Goal: Task Accomplishment & Management: Manage account settings

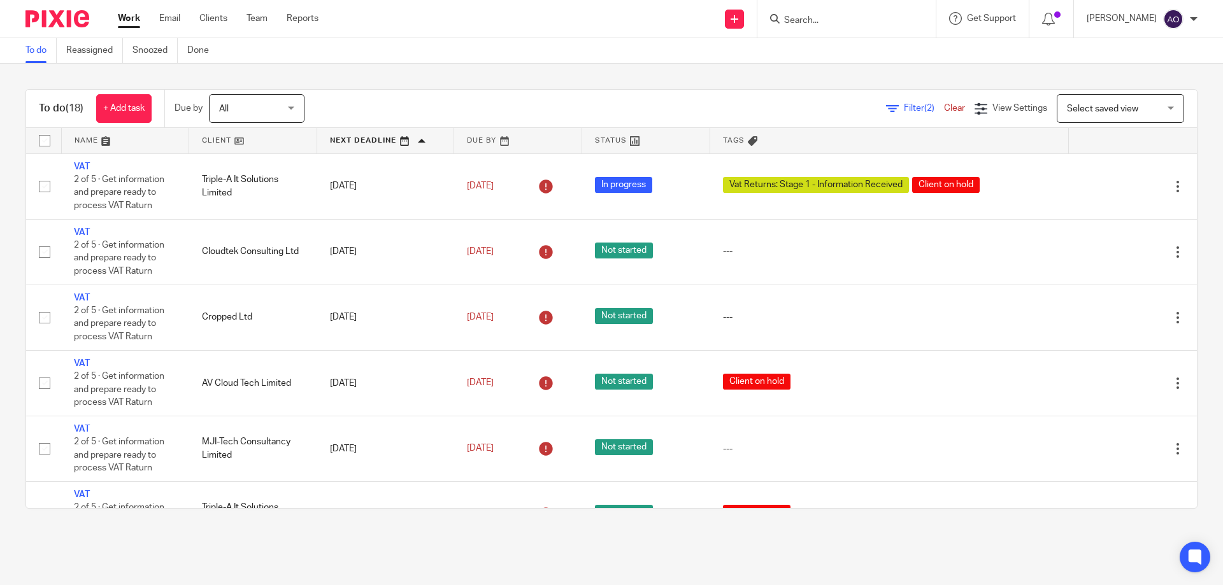
scroll to position [124, 0]
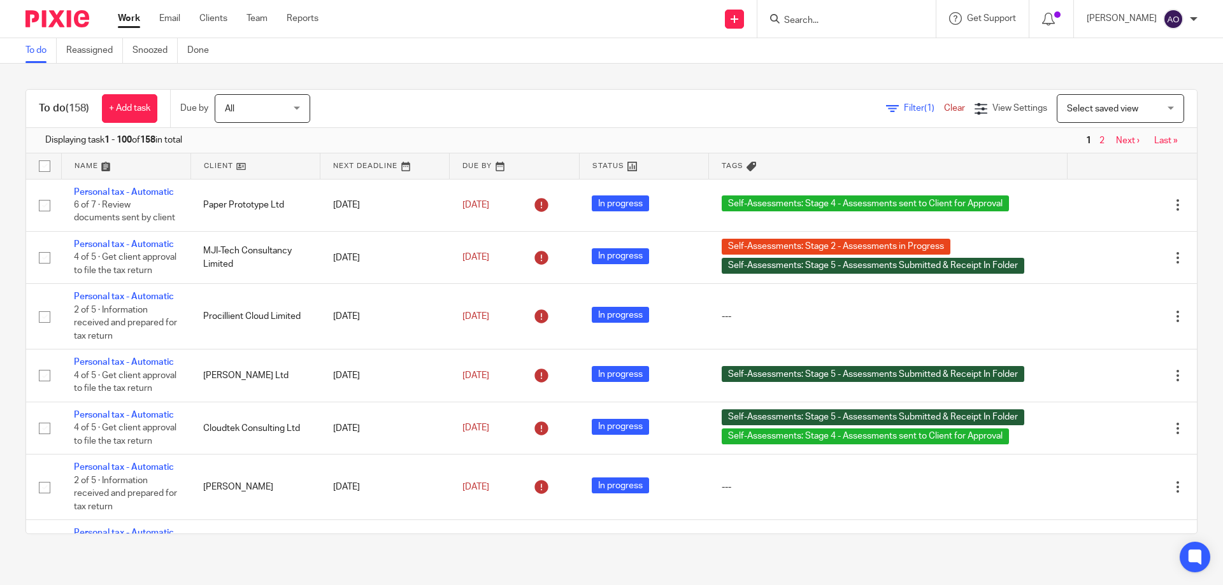
click at [890, 103] on div "Filter (1) Clear" at bounding box center [930, 108] width 89 height 13
click at [904, 108] on span "Filter (1)" at bounding box center [924, 108] width 40 height 9
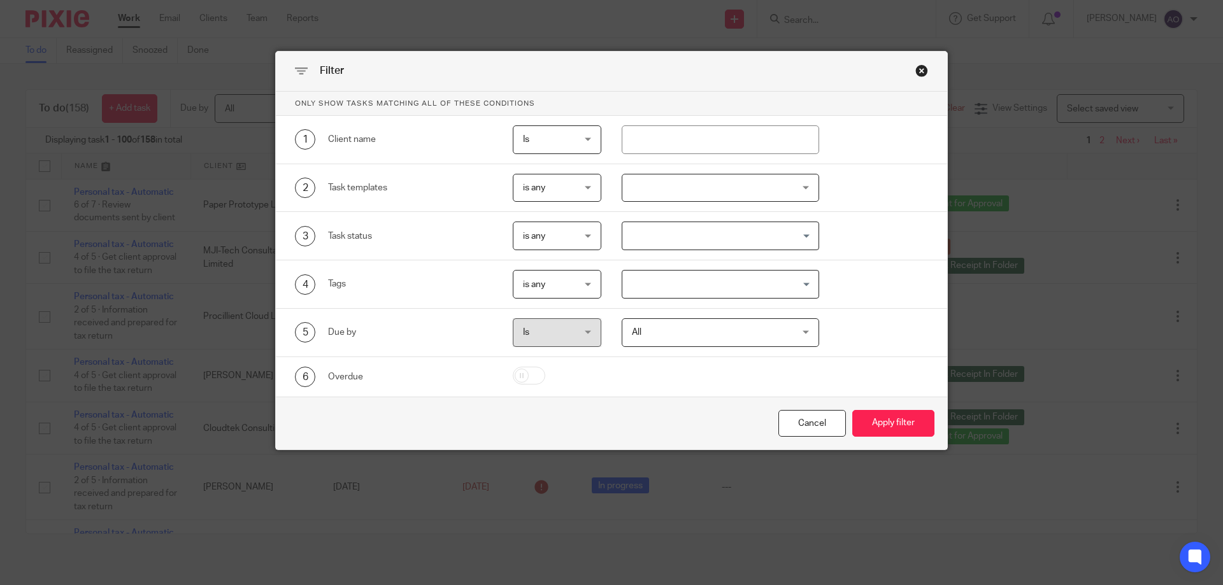
click at [802, 187] on div at bounding box center [721, 188] width 198 height 29
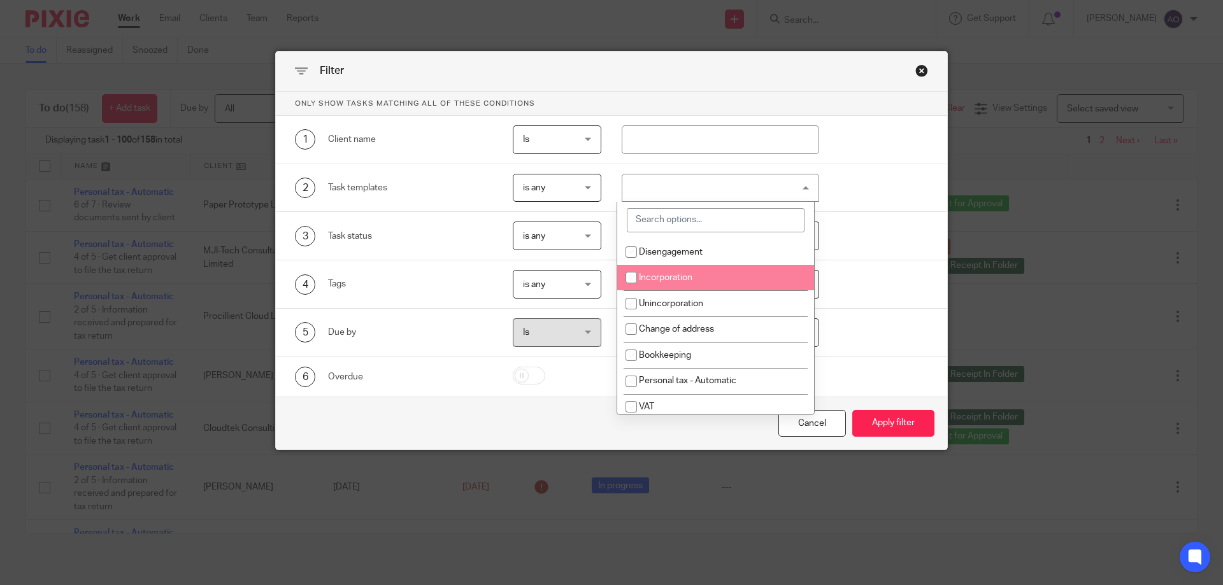
scroll to position [127, 0]
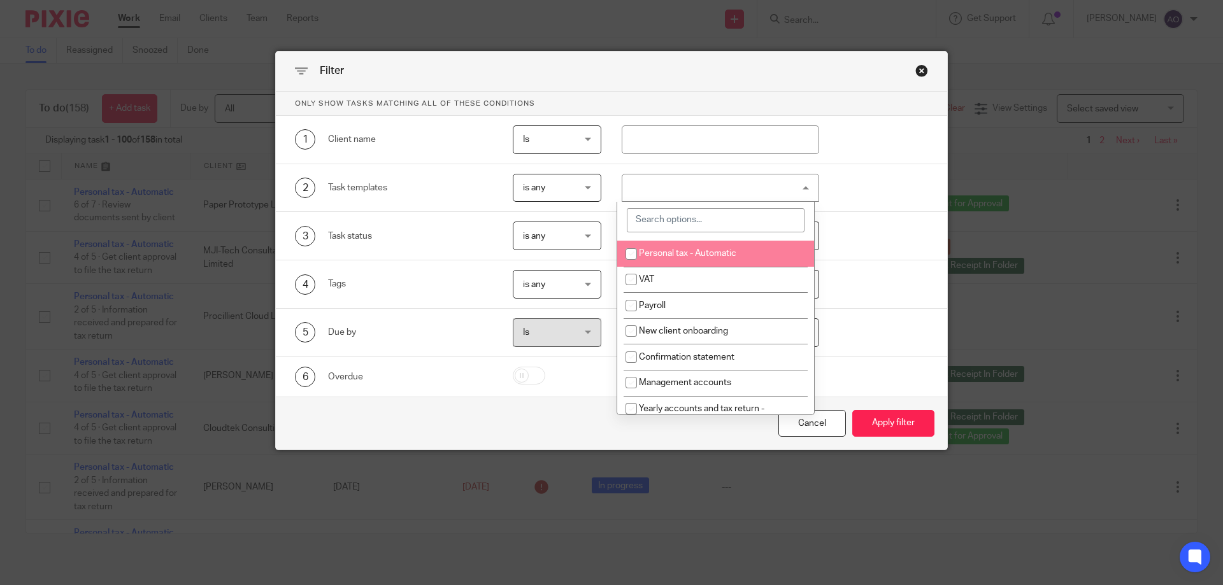
click at [672, 254] on span "Personal tax - Automatic" at bounding box center [687, 253] width 97 height 9
checkbox input "true"
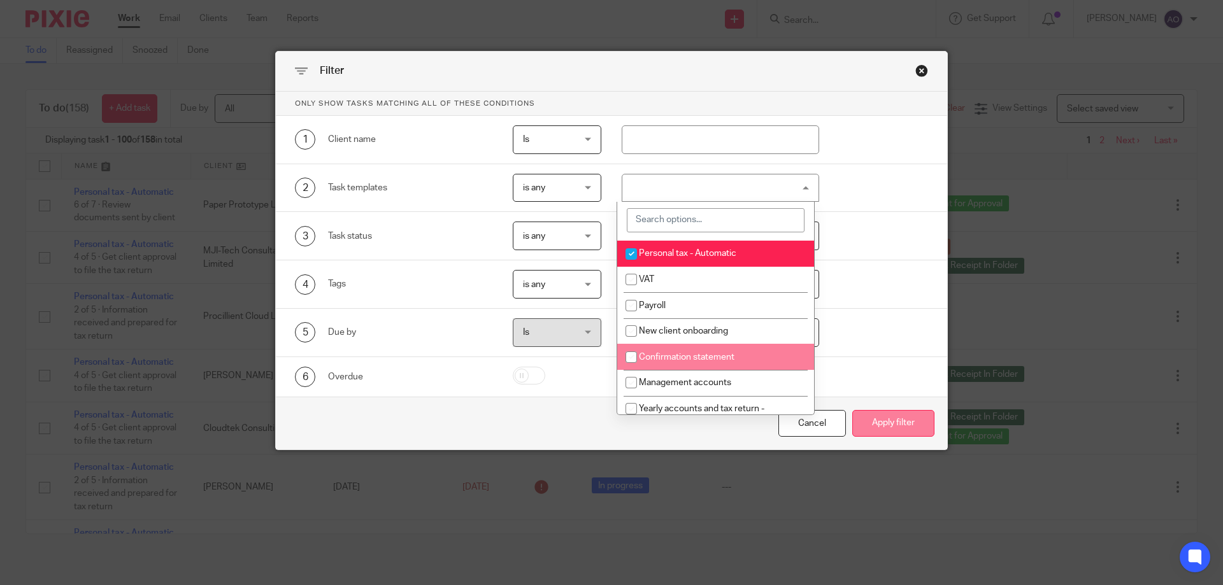
click at [876, 416] on button "Apply filter" at bounding box center [893, 423] width 82 height 27
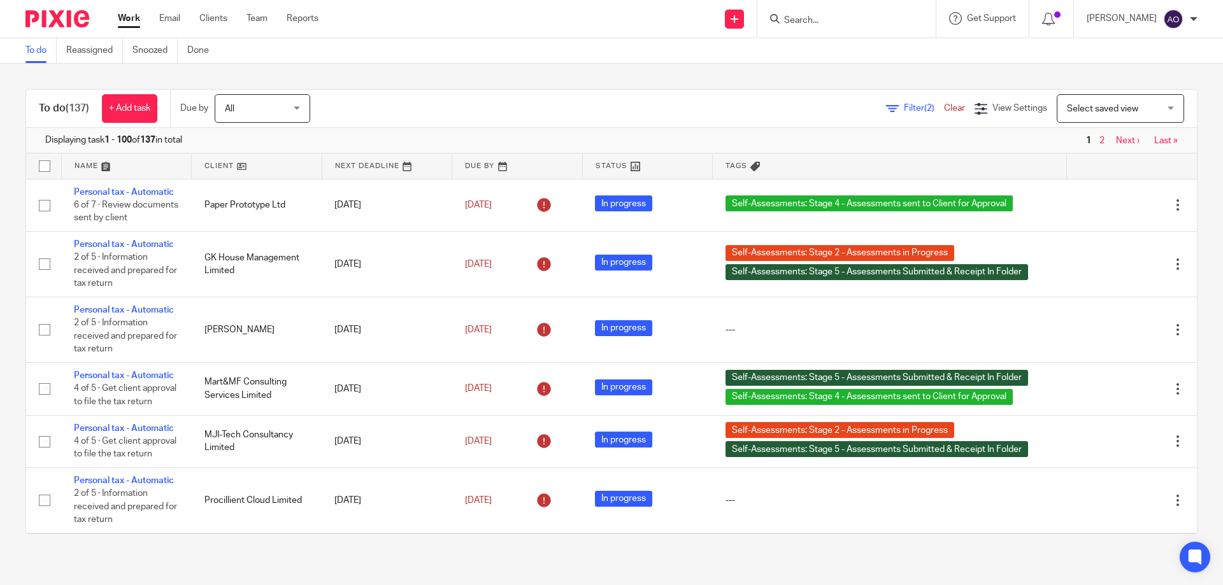
click at [237, 163] on link at bounding box center [257, 165] width 130 height 25
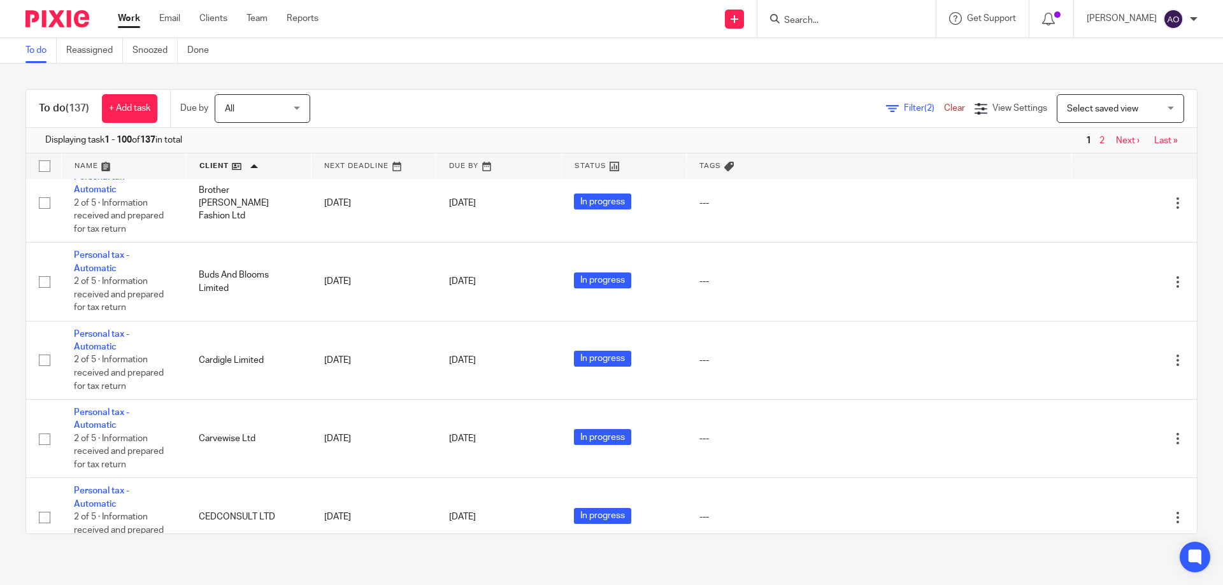
scroll to position [1401, 0]
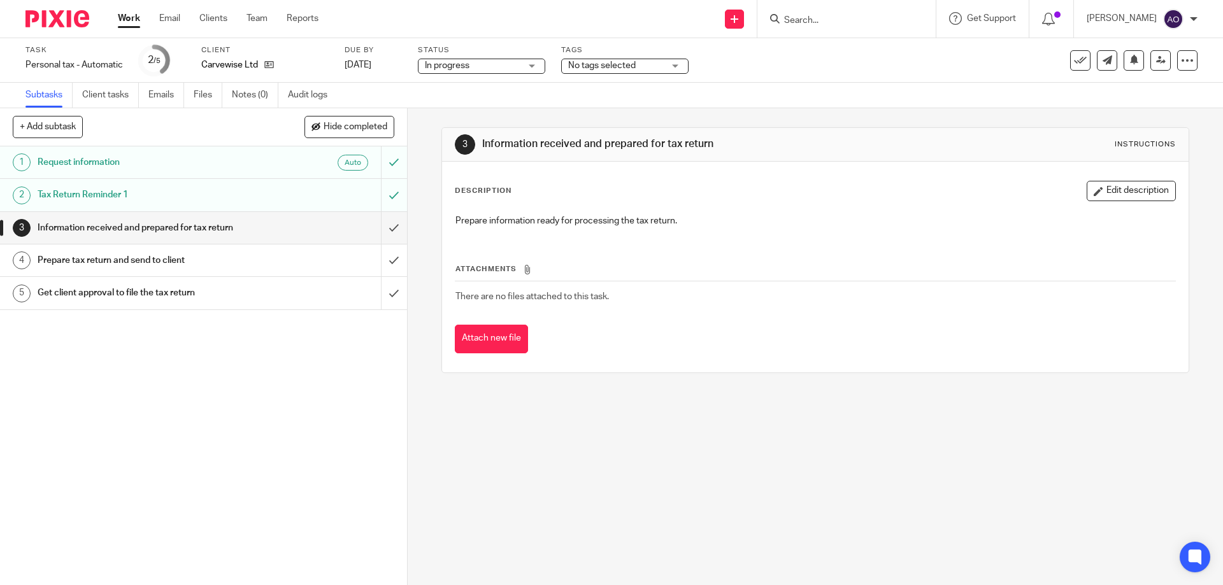
click at [675, 66] on div "No tags selected" at bounding box center [624, 66] width 127 height 15
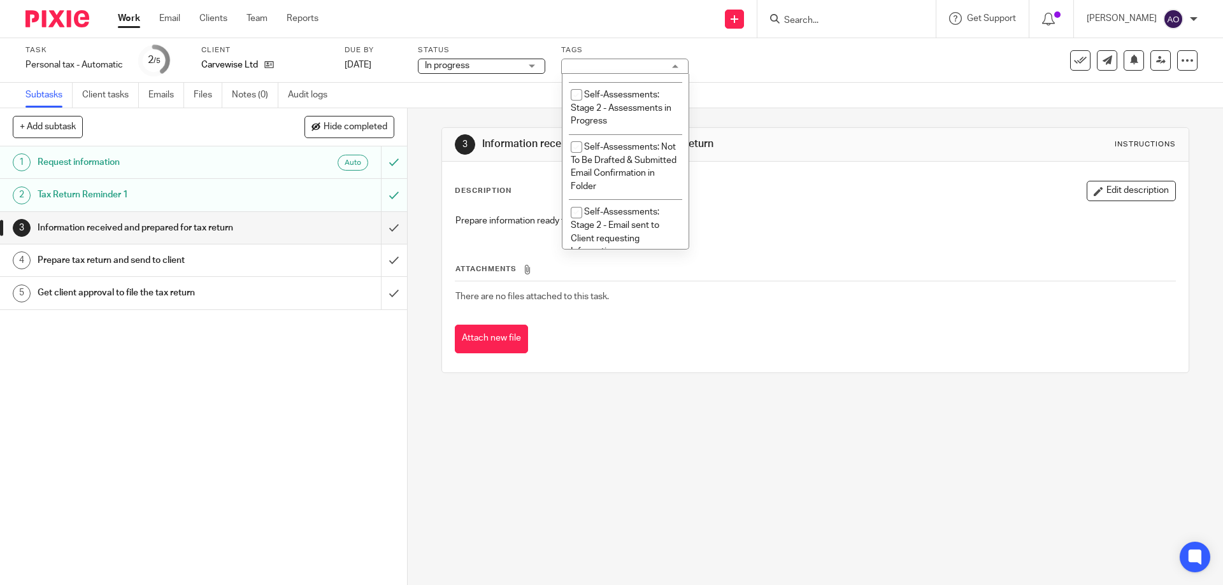
scroll to position [283, 0]
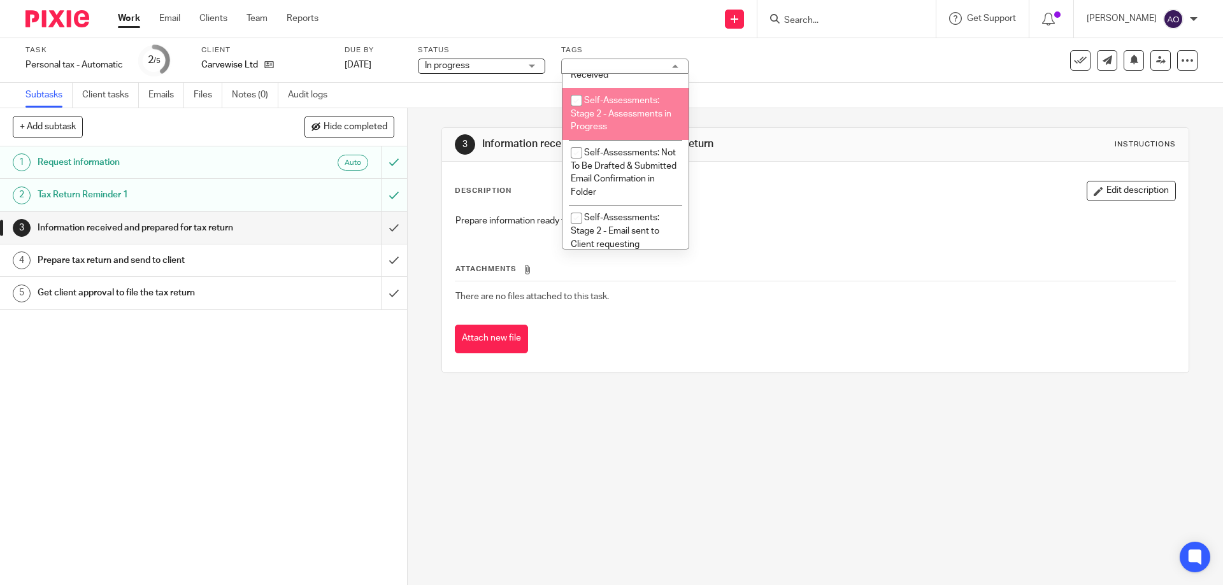
click at [574, 97] on input "checkbox" at bounding box center [576, 101] width 24 height 24
checkbox input "true"
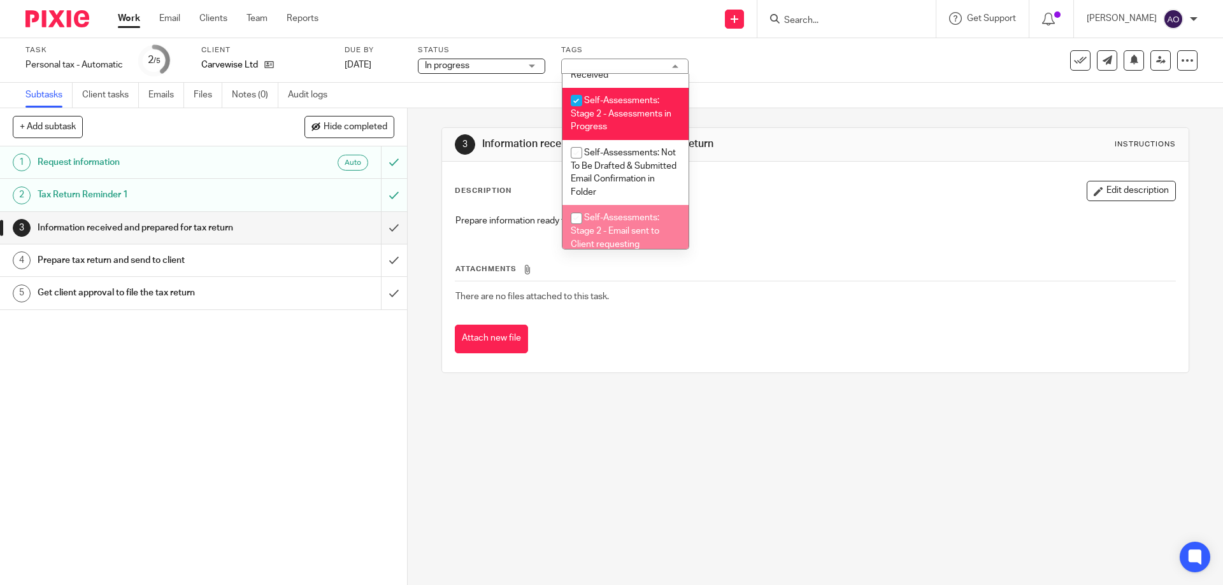
click at [577, 218] on input "checkbox" at bounding box center [576, 218] width 24 height 24
checkbox input "true"
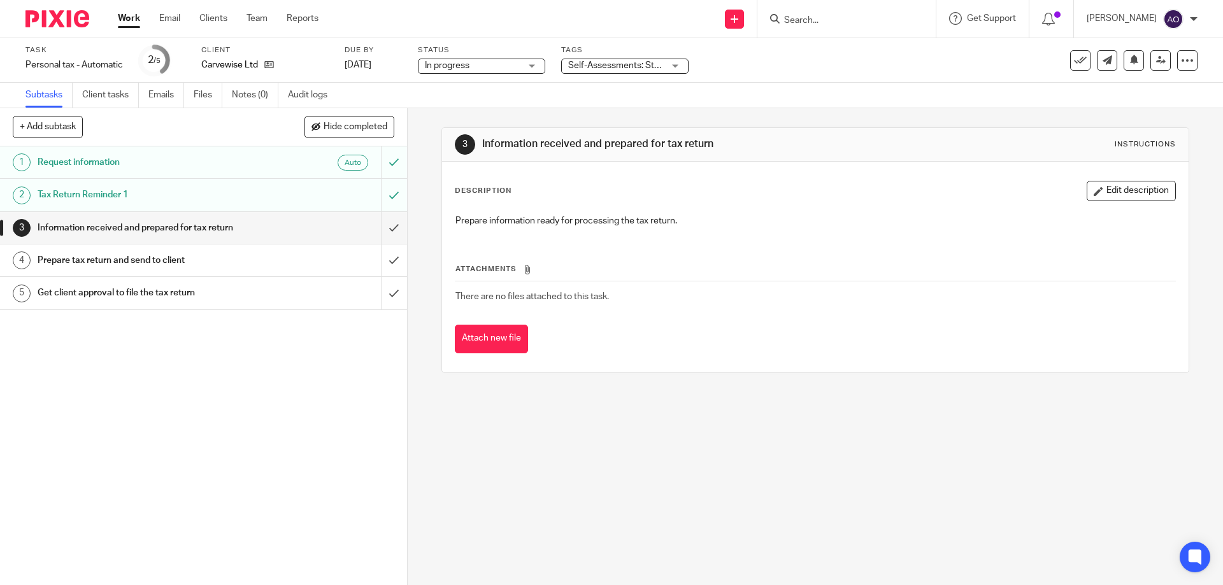
click at [311, 413] on div "1 Request information Auto 2 Tax Return Reminder 1 3 Information received and p…" at bounding box center [203, 365] width 407 height 439
click at [374, 230] on input "submit" at bounding box center [203, 228] width 407 height 32
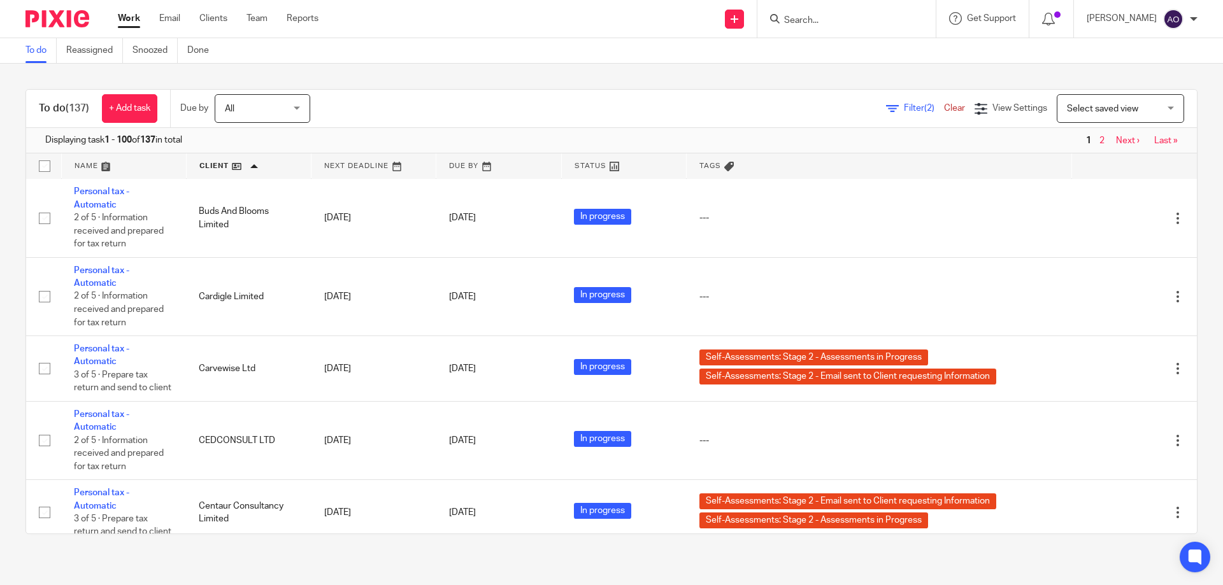
scroll to position [1465, 0]
